Goal: Task Accomplishment & Management: Complete application form

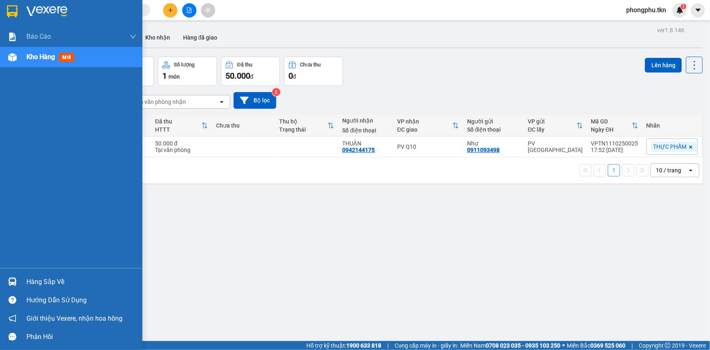
click at [24, 277] on div "Hàng sắp về" at bounding box center [71, 281] width 142 height 18
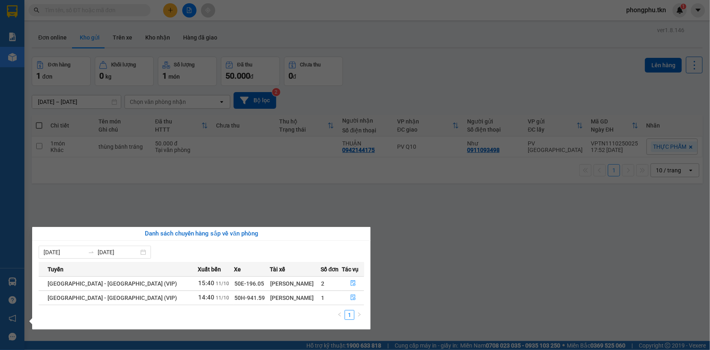
click at [206, 188] on section "Kết quả tìm kiếm ( 0 ) Bộ lọc Ngày tạo đơn gần nhất No Data phongphu.tkn 1 Báo …" at bounding box center [355, 175] width 710 height 350
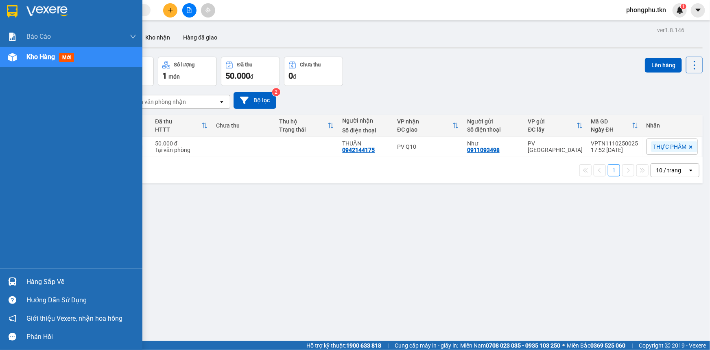
click at [19, 281] on div at bounding box center [12, 281] width 14 height 14
click at [7, 199] on div "Báo cáo Mẫu 1: Báo cáo dòng tiền theo nhân viên Mẫu 2: Thống kê đơn hàng theo n…" at bounding box center [71, 175] width 142 height 350
drag, startPoint x: 7, startPoint y: 277, endPoint x: 35, endPoint y: 284, distance: 28.6
click at [8, 277] on div at bounding box center [12, 281] width 14 height 14
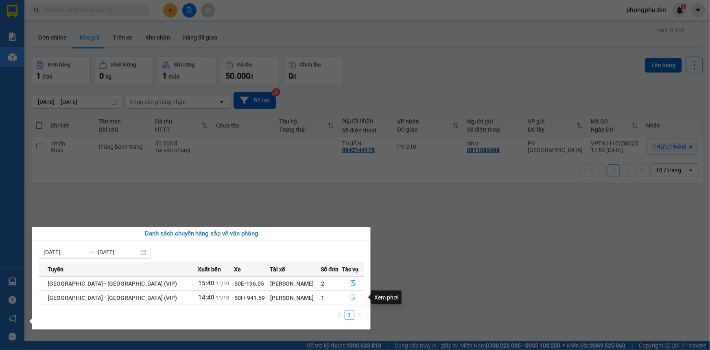
click at [350, 297] on icon "file-done" at bounding box center [353, 297] width 6 height 6
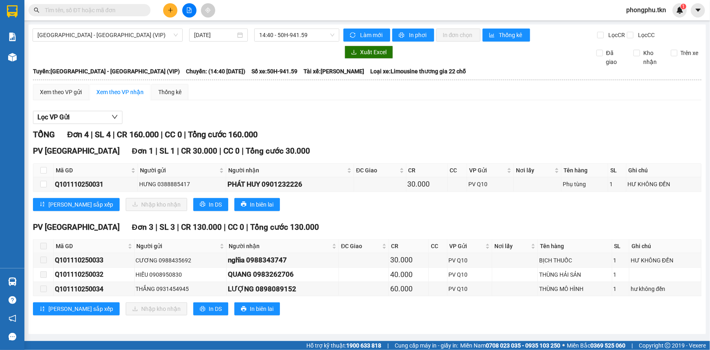
click at [28, 281] on main "[GEOGRAPHIC_DATA] - [GEOGRAPHIC_DATA] (VIP) [DATE] 14:40 - 50H-941.59 Làm mới I…" at bounding box center [355, 170] width 710 height 341
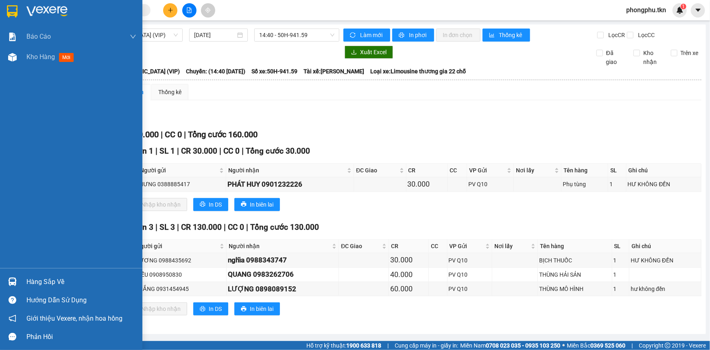
click at [11, 280] on img at bounding box center [12, 281] width 9 height 9
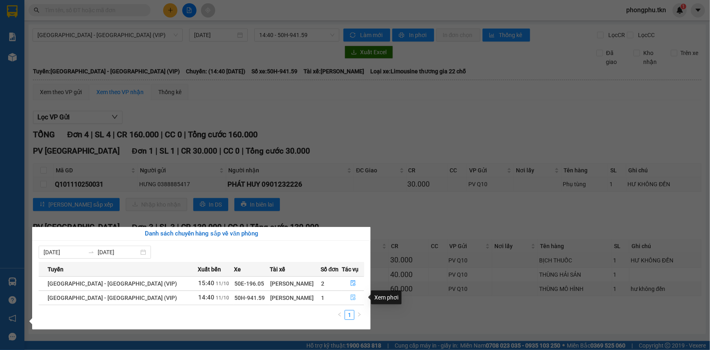
click at [351, 294] on icon "file-done" at bounding box center [353, 297] width 5 height 6
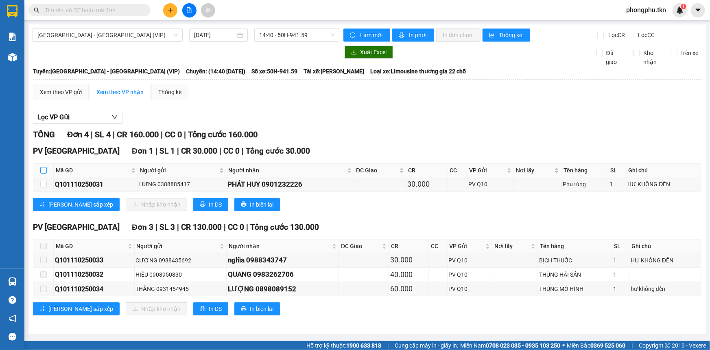
click at [45, 169] on input "checkbox" at bounding box center [43, 170] width 7 height 7
checkbox input "true"
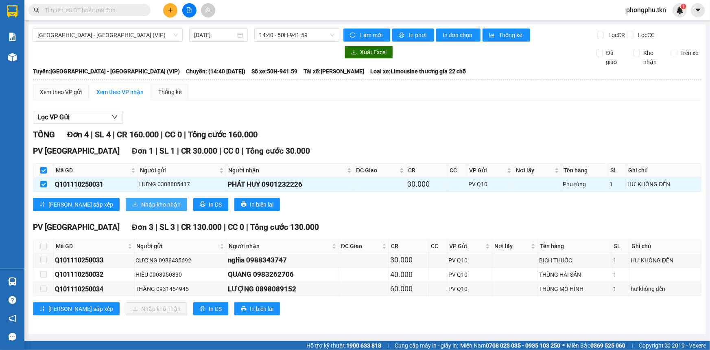
drag, startPoint x: 126, startPoint y: 204, endPoint x: 130, endPoint y: 204, distance: 4.5
click at [141, 204] on span "Nhập kho nhận" at bounding box center [160, 204] width 39 height 9
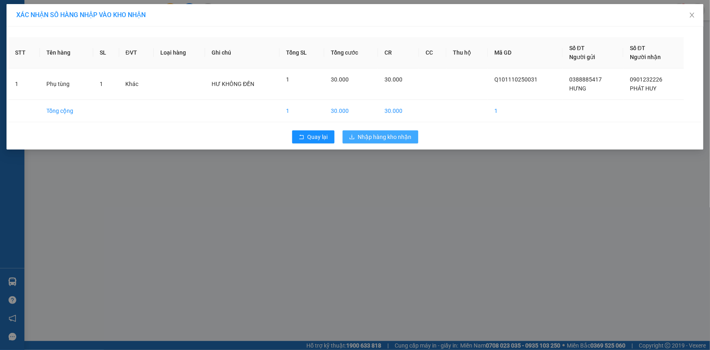
click at [361, 137] on span "Nhập hàng kho nhận" at bounding box center [385, 136] width 54 height 9
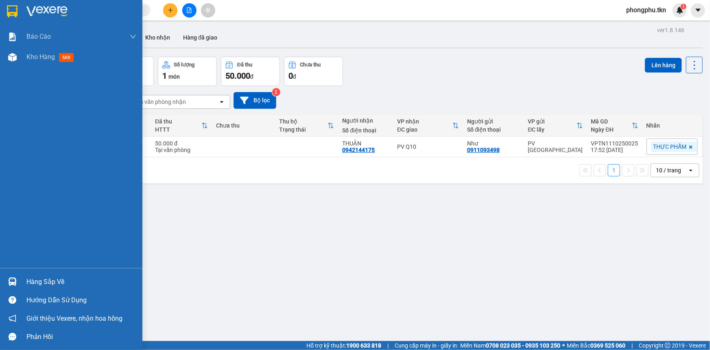
click at [37, 277] on div "Hàng sắp về" at bounding box center [81, 281] width 110 height 12
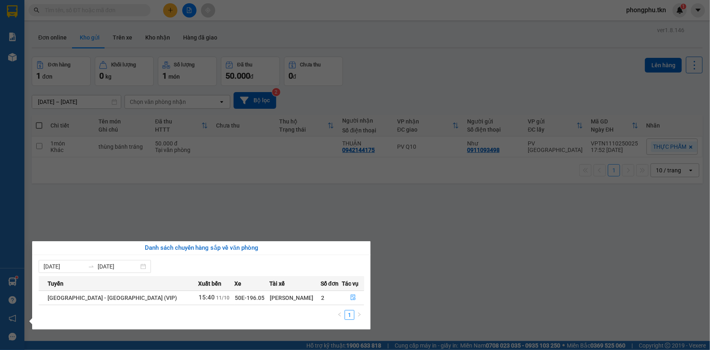
click at [444, 269] on section "Kết quả tìm kiếm ( 0 ) Bộ lọc Ngày tạo đơn gần nhất No Data phongphu.tkn 1 Báo …" at bounding box center [355, 175] width 710 height 350
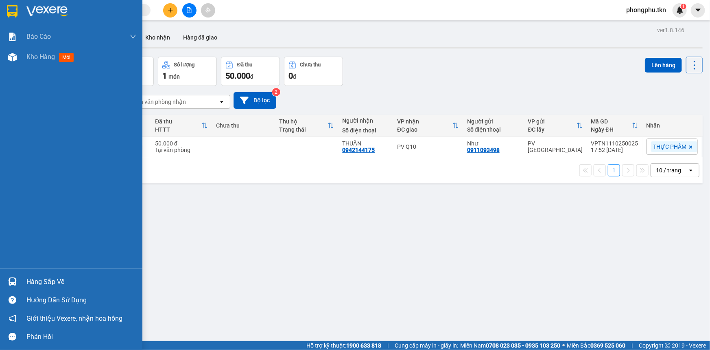
click at [29, 280] on div "Hàng sắp về" at bounding box center [81, 281] width 110 height 12
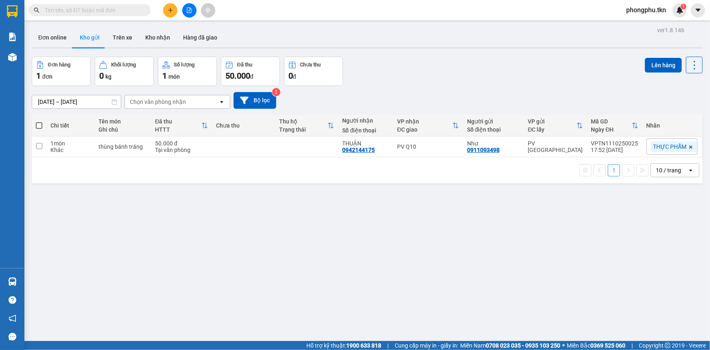
click at [419, 268] on section "Kết quả tìm kiếm ( 0 ) Bộ lọc Ngày tạo đơn gần nhất No Data phongphu.tkn 1 Báo …" at bounding box center [355, 175] width 710 height 350
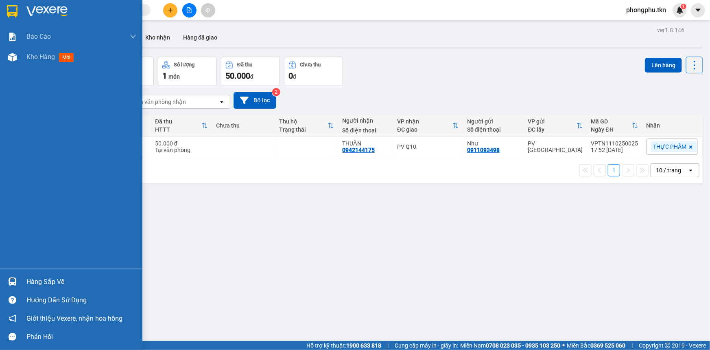
click at [4, 279] on div "Hàng sắp về" at bounding box center [71, 281] width 142 height 18
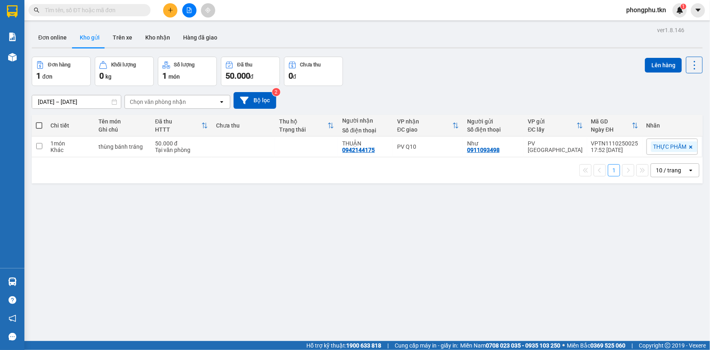
click at [129, 194] on section "Kết quả tìm kiếm ( 0 ) Bộ lọc Ngày tạo đơn gần nhất No Data phongphu.tkn 1 Báo …" at bounding box center [355, 175] width 710 height 350
click at [173, 11] on icon "plus" at bounding box center [171, 10] width 6 height 6
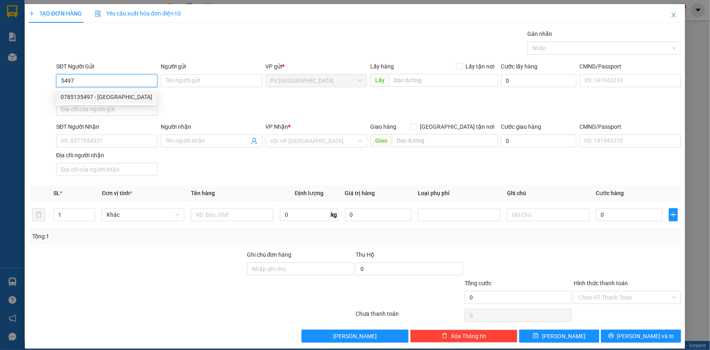
click at [136, 95] on div "0785135497 - [GEOGRAPHIC_DATA]" at bounding box center [107, 96] width 92 height 9
type input "0785135497"
type input "[PERSON_NAME]"
type input "0906243179"
type input "KHAI NGUYÊN"
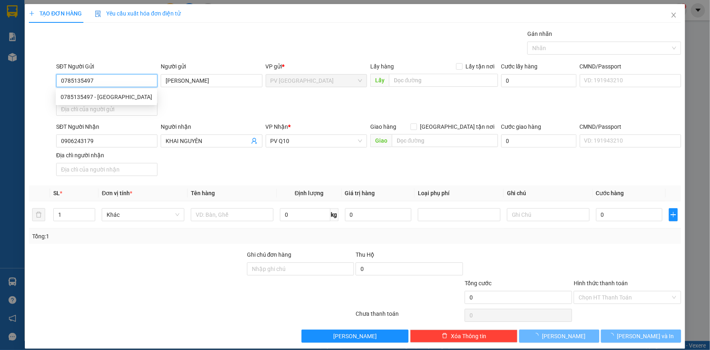
type input "30.000"
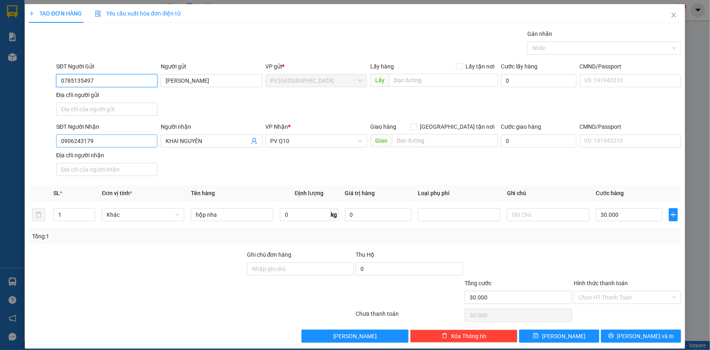
type input "0785135497"
click at [127, 141] on input "0906243179" at bounding box center [106, 140] width 101 height 13
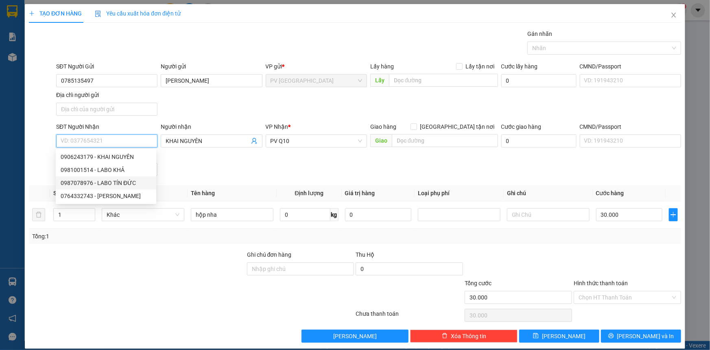
click at [119, 185] on div "0987078976 - LABO TÍN ĐỨC" at bounding box center [106, 182] width 91 height 9
type input "0987078976"
type input "LABO TÍN ĐỨC"
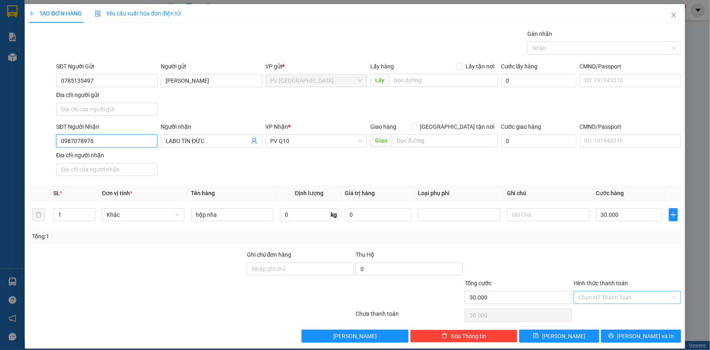
type input "0987078976"
click at [620, 301] on input "Hình thức thanh toán" at bounding box center [625, 297] width 92 height 12
click at [614, 313] on div "Tại văn phòng" at bounding box center [622, 312] width 97 height 9
type input "0"
click at [614, 333] on icon "printer" at bounding box center [611, 335] width 6 height 6
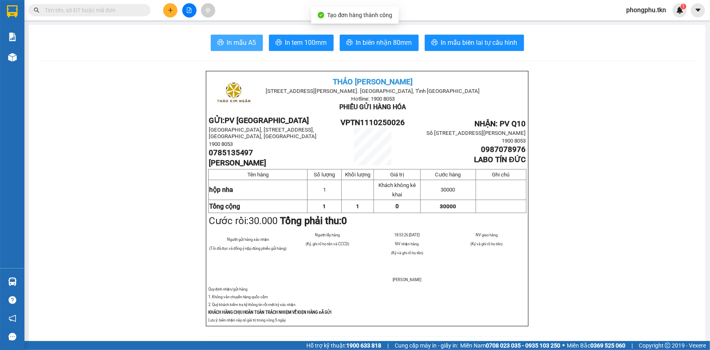
click at [249, 47] on span "In mẫu A5" at bounding box center [241, 42] width 29 height 10
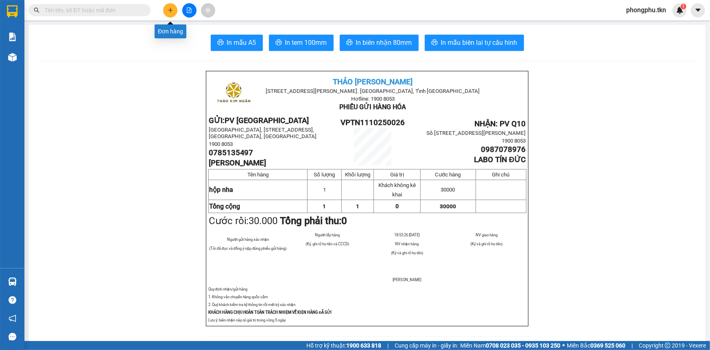
click at [166, 13] on button at bounding box center [170, 10] width 14 height 14
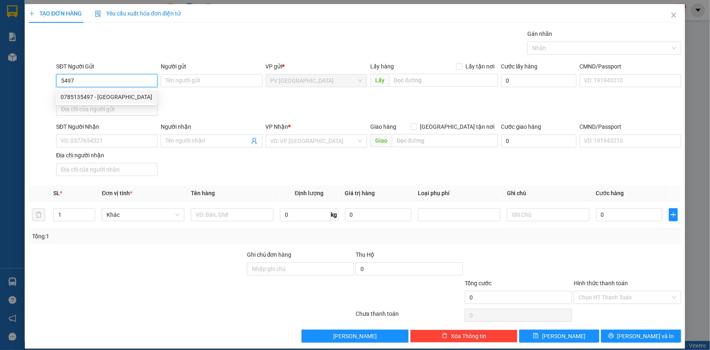
click at [116, 101] on div "0785135497 - [GEOGRAPHIC_DATA]" at bounding box center [106, 96] width 101 height 13
type input "0785135497"
type input "[PERSON_NAME]"
type input "0987078976"
type input "LABO TÍN ĐỨC"
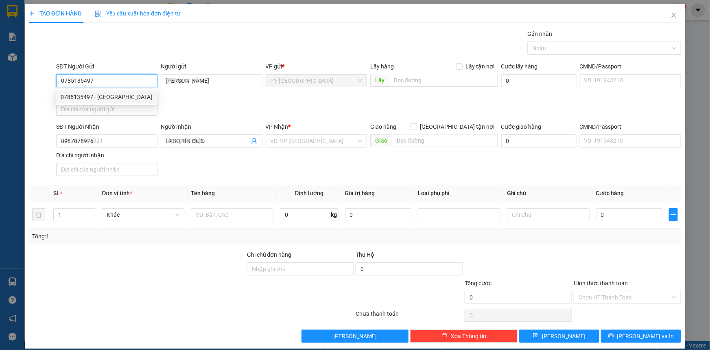
type input "30.000"
type input "0785135497"
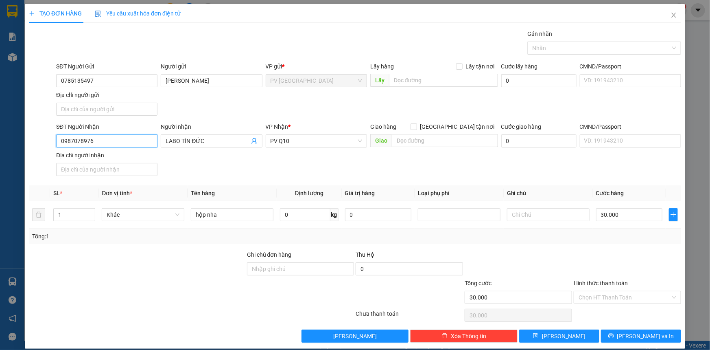
click at [118, 144] on input "0987078976" at bounding box center [106, 140] width 101 height 13
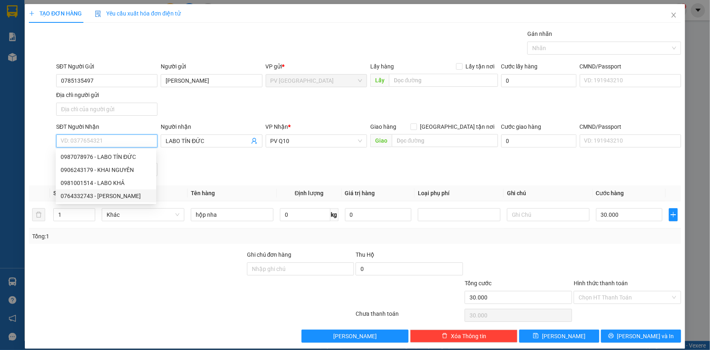
click at [117, 196] on div "0764332743 - [PERSON_NAME]" at bounding box center [106, 195] width 91 height 9
type input "0764332743"
type input "[PERSON_NAME]"
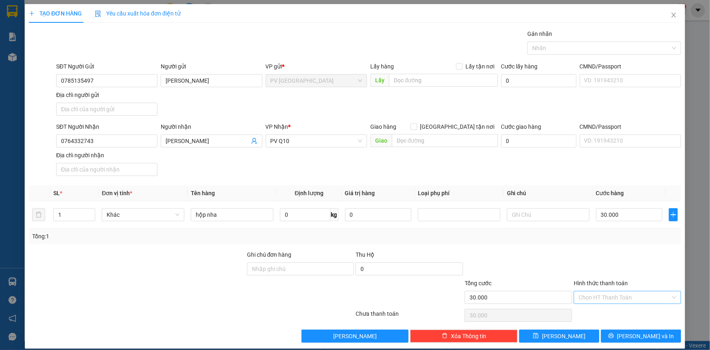
click at [613, 295] on input "Hình thức thanh toán" at bounding box center [625, 297] width 92 height 12
click at [614, 306] on div "Tại văn phòng" at bounding box center [622, 312] width 107 height 13
click at [623, 330] on button "[PERSON_NAME] và In" at bounding box center [641, 335] width 80 height 13
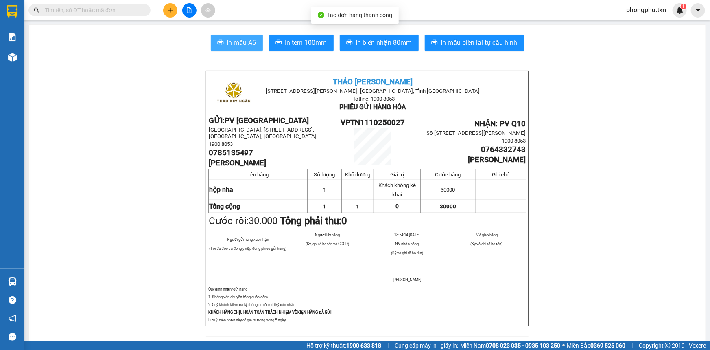
click at [243, 44] on span "In mẫu A5" at bounding box center [241, 42] width 29 height 10
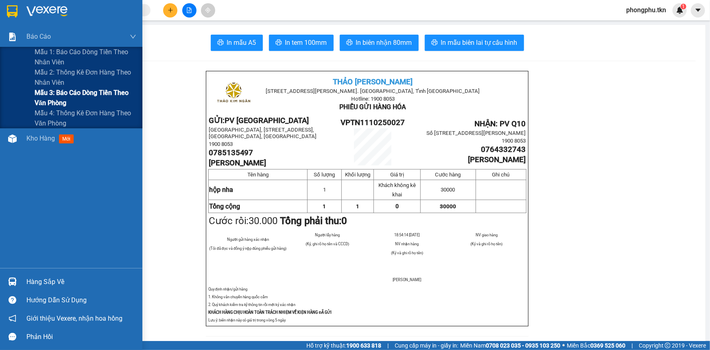
click at [57, 93] on span "Mẫu 3: Báo cáo dòng tiền theo văn phòng" at bounding box center [86, 97] width 102 height 20
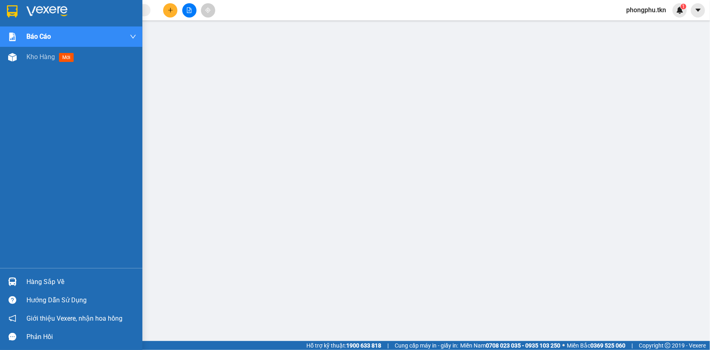
click at [17, 277] on div at bounding box center [12, 281] width 14 height 14
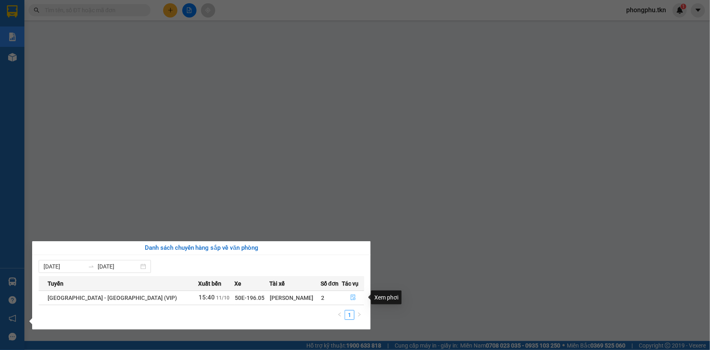
click at [352, 297] on icon "file-done" at bounding box center [353, 297] width 6 height 6
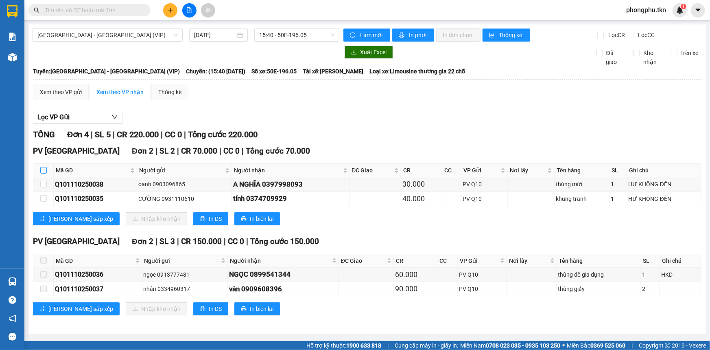
click at [45, 170] on input "checkbox" at bounding box center [43, 170] width 7 height 7
checkbox input "true"
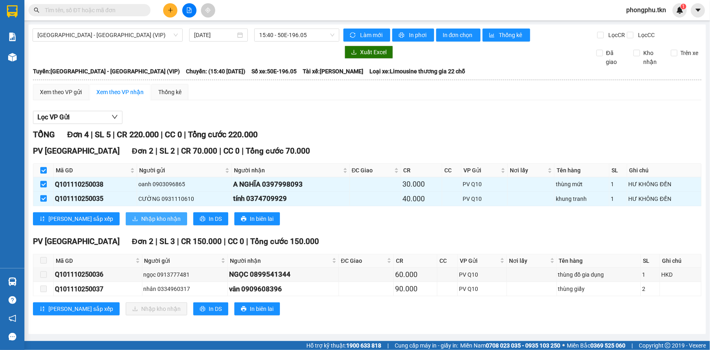
click at [141, 217] on span "Nhập kho nhận" at bounding box center [160, 218] width 39 height 9
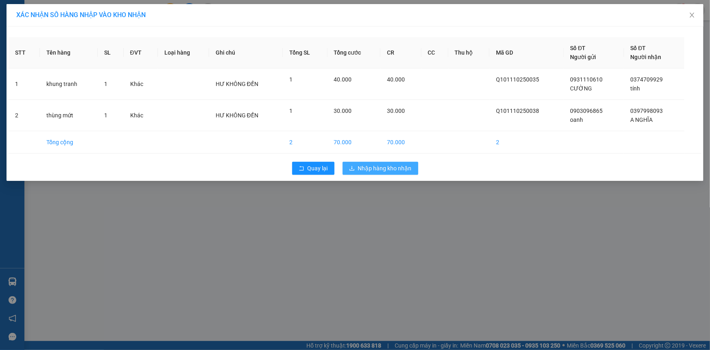
click at [391, 171] on span "Nhập hàng kho nhận" at bounding box center [385, 168] width 54 height 9
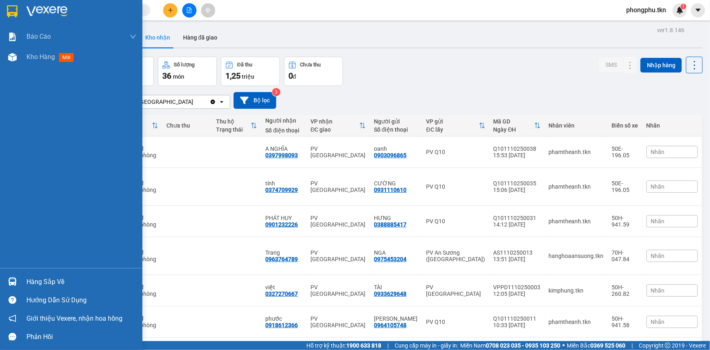
click at [20, 275] on div "Hàng sắp về" at bounding box center [71, 281] width 142 height 18
click at [0, 201] on div "Báo cáo Mẫu 1: Báo cáo dòng tiền theo nhân viên Mẫu 2: Thống kê đơn hàng theo n…" at bounding box center [71, 175] width 142 height 350
click at [15, 282] on img at bounding box center [12, 281] width 9 height 9
click at [8, 243] on div "Báo cáo Mẫu 1: Báo cáo dòng tiền theo nhân viên Mẫu 2: Thống kê đơn hàng theo n…" at bounding box center [71, 175] width 142 height 350
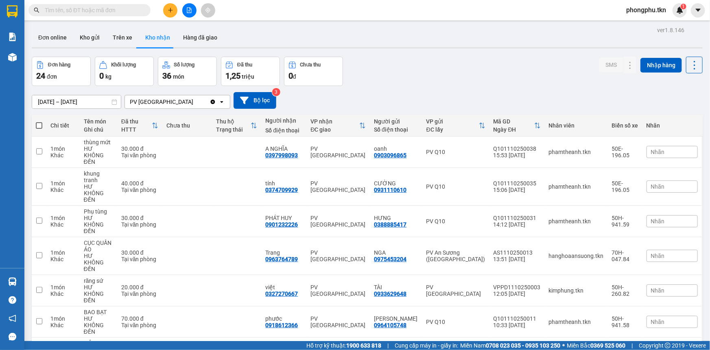
click at [639, 10] on span "phongphu.tkn" at bounding box center [646, 10] width 53 height 10
click at [643, 25] on span "Đăng xuất" at bounding box center [649, 25] width 37 height 9
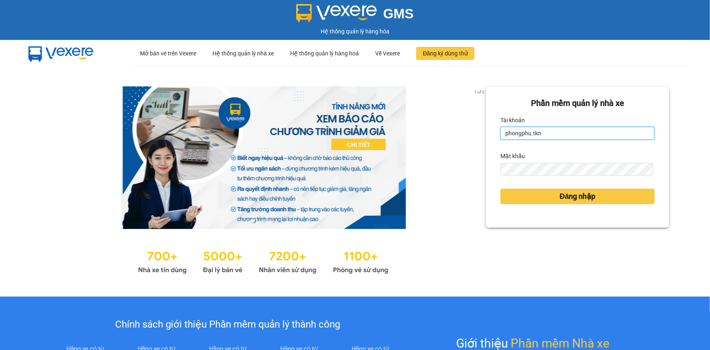
click at [555, 131] on input "phongphu.tkn" at bounding box center [578, 133] width 154 height 13
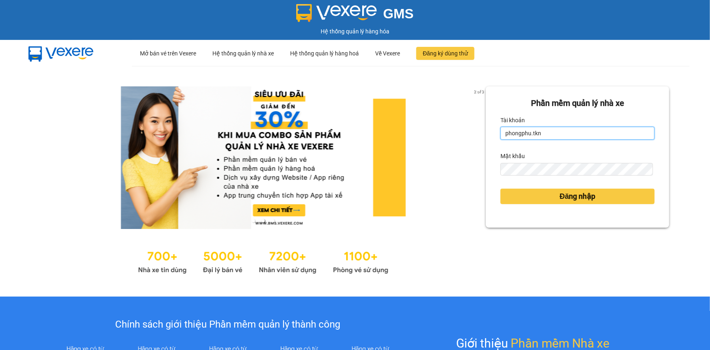
type input "bichtuyen.tkn"
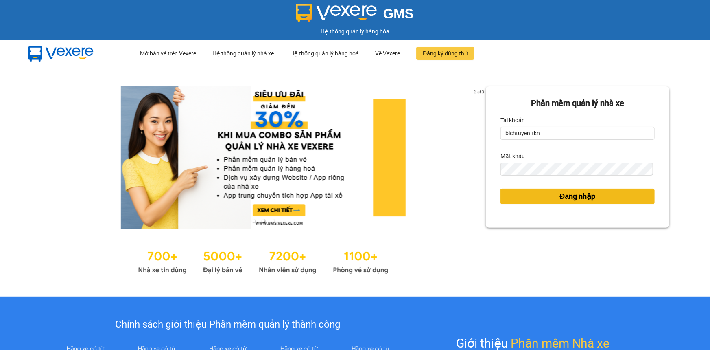
click at [566, 196] on span "Đăng nhập" at bounding box center [578, 195] width 36 height 11
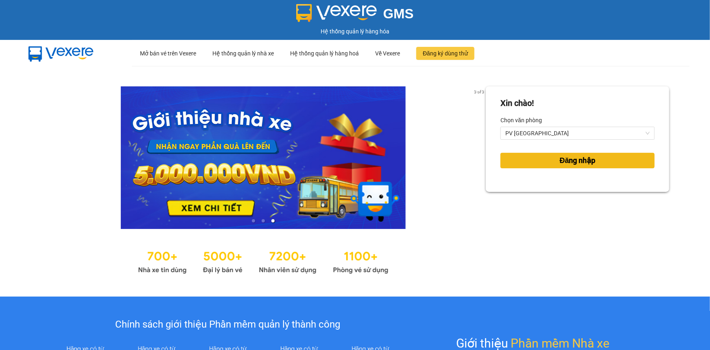
click at [565, 162] on span "Đăng nhập" at bounding box center [578, 160] width 36 height 11
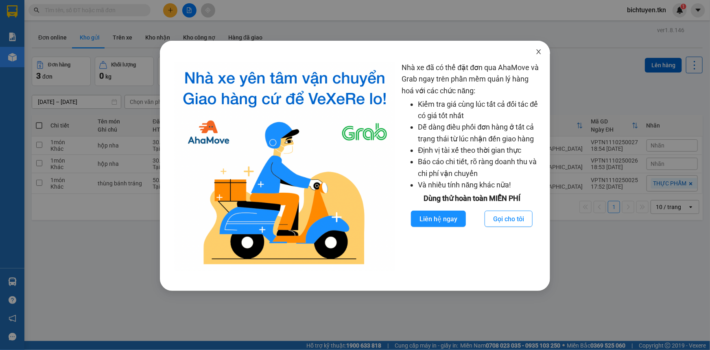
click at [540, 53] on icon "close" at bounding box center [539, 51] width 4 height 5
